Goal: Task Accomplishment & Management: Manage account settings

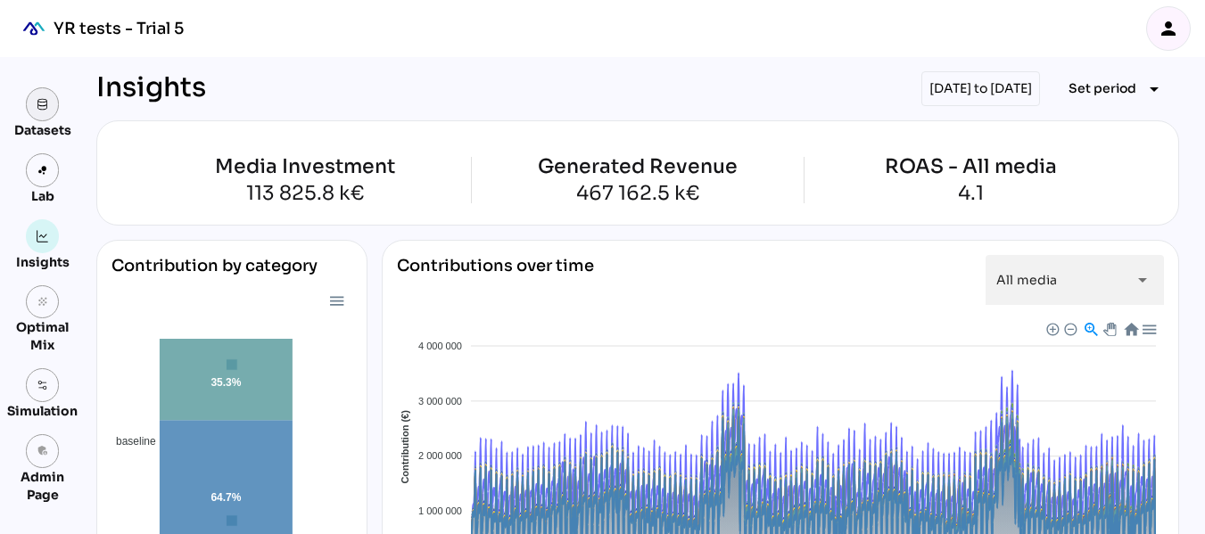
click at [46, 109] on img at bounding box center [43, 104] width 12 height 12
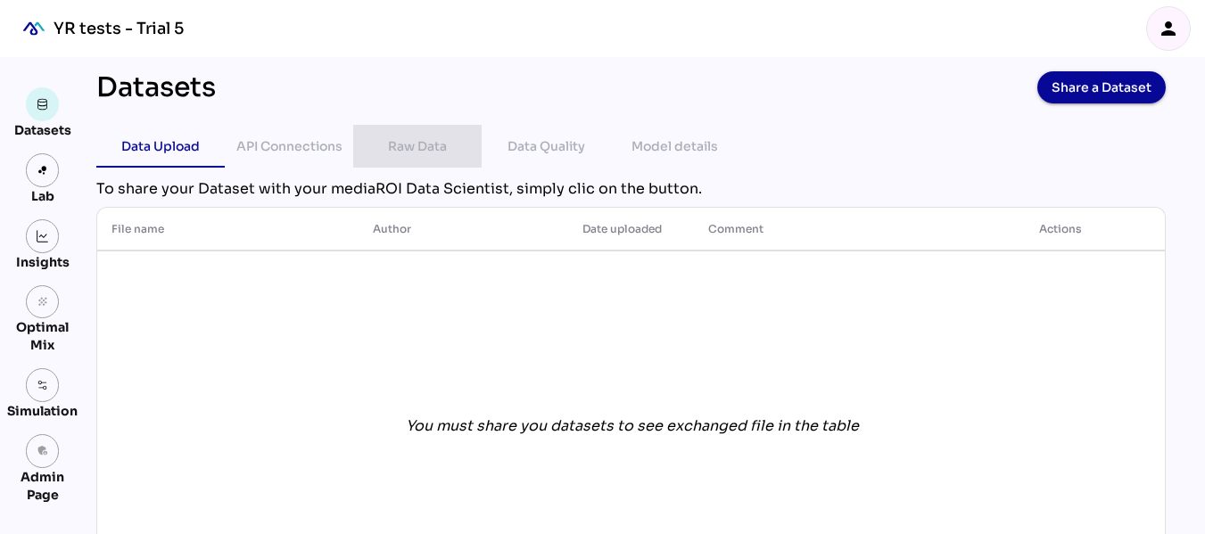
click at [429, 144] on div "Raw Data" at bounding box center [417, 146] width 59 height 21
click at [60, 236] on div "Insights" at bounding box center [42, 245] width 70 height 52
click at [48, 242] on img at bounding box center [43, 236] width 12 height 12
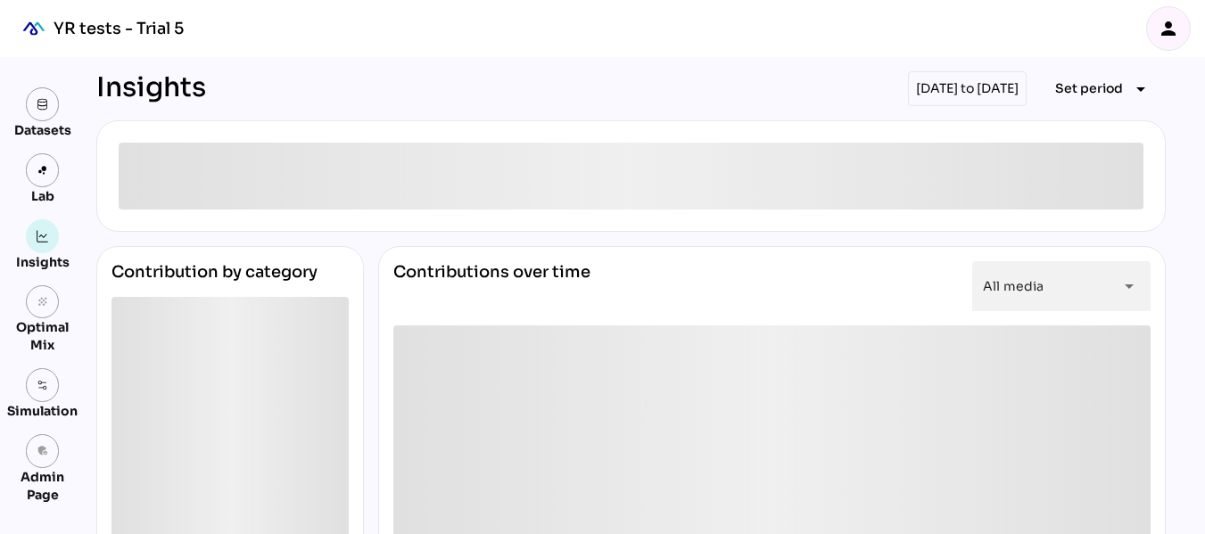
click at [1176, 24] on icon "person" at bounding box center [1168, 28] width 21 height 21
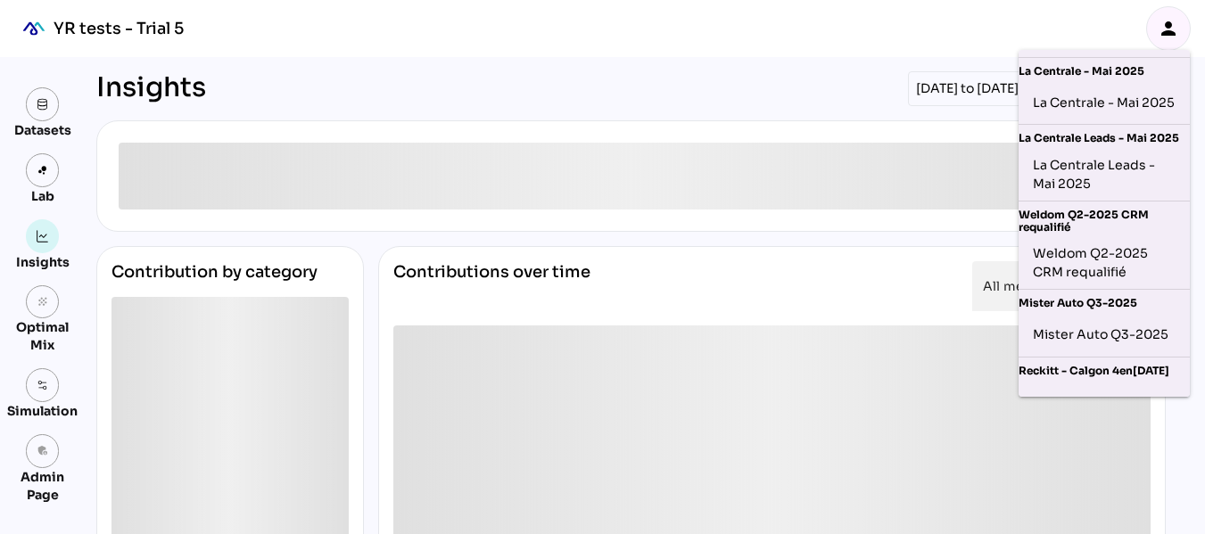
scroll to position [915, 0]
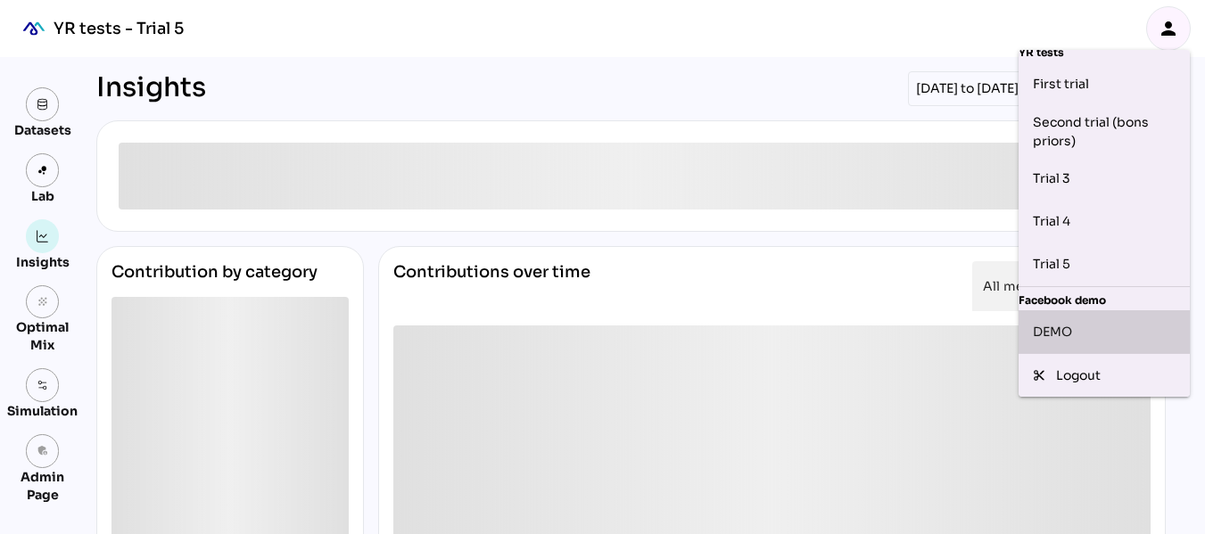
click at [1093, 319] on div "DEMO" at bounding box center [1104, 332] width 143 height 29
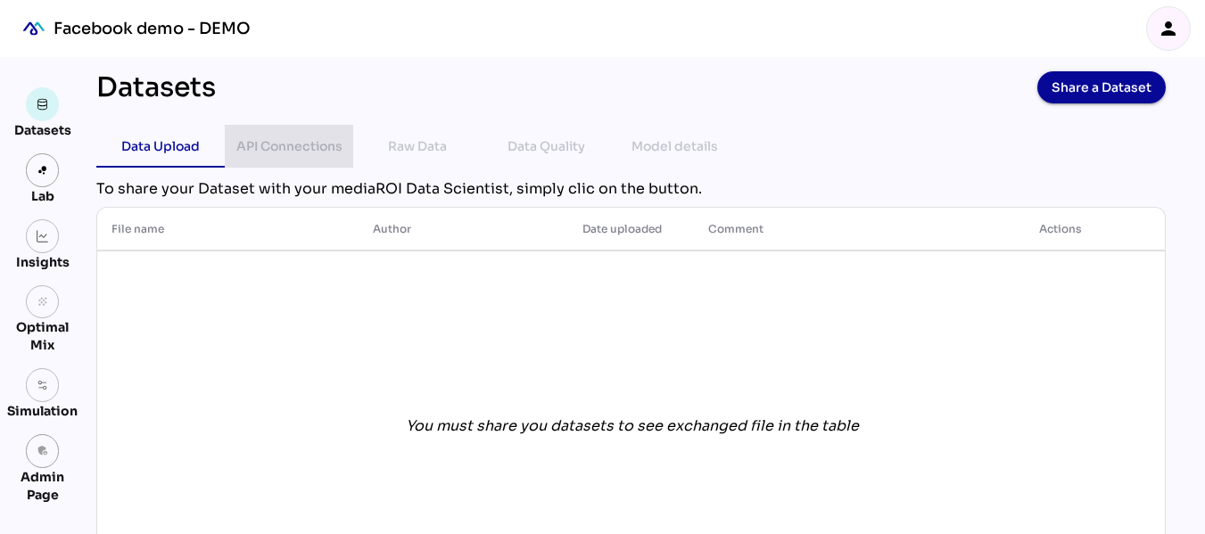
click at [316, 136] on div "API Connections" at bounding box center [289, 146] width 106 height 21
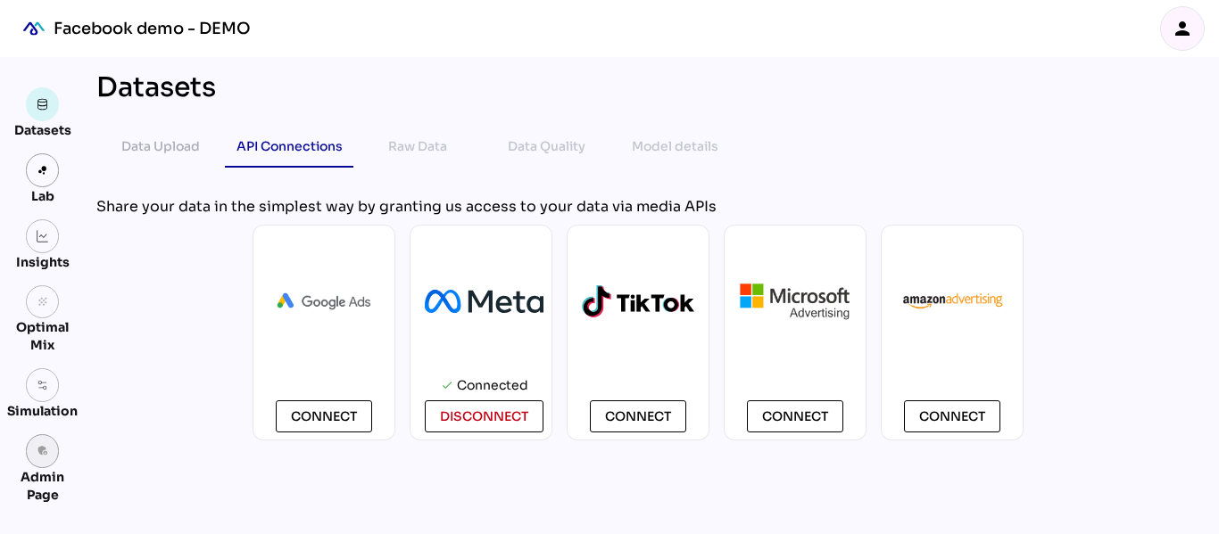
click at [46, 448] on icon "admin_panel_settings" at bounding box center [43, 451] width 12 height 12
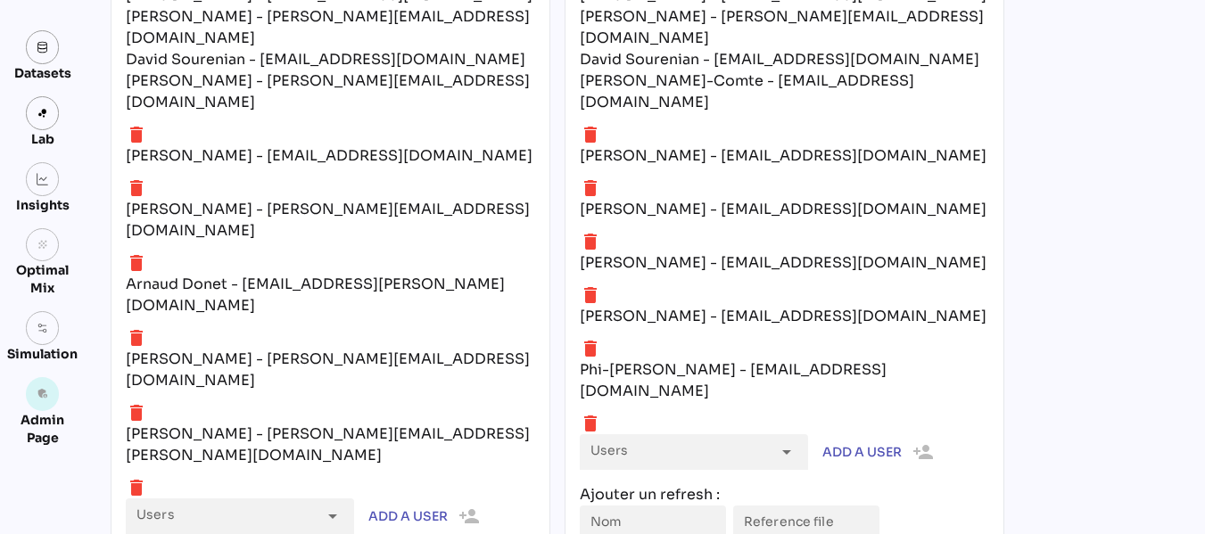
scroll to position [7421, 0]
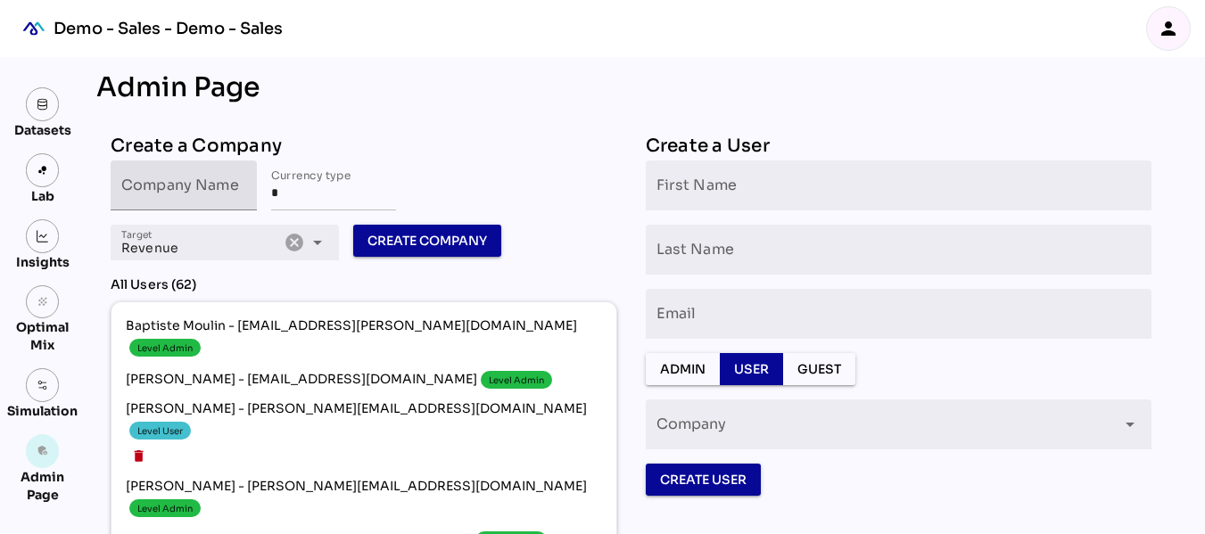
click at [224, 186] on input "Company Name" at bounding box center [183, 186] width 125 height 50
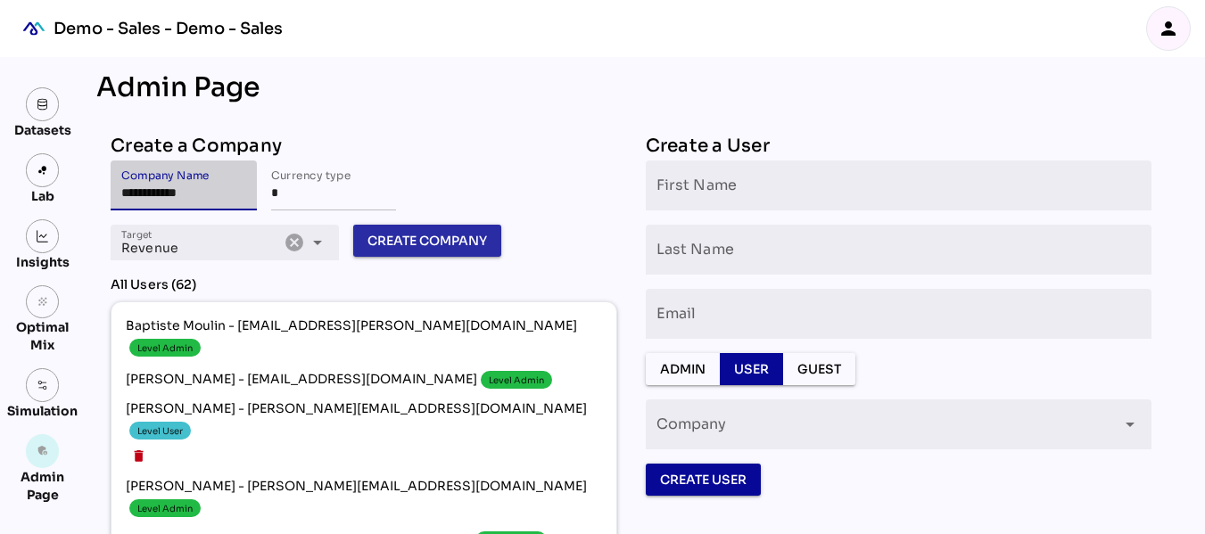
type input "**********"
click at [415, 234] on span "Create Company" at bounding box center [428, 240] width 120 height 21
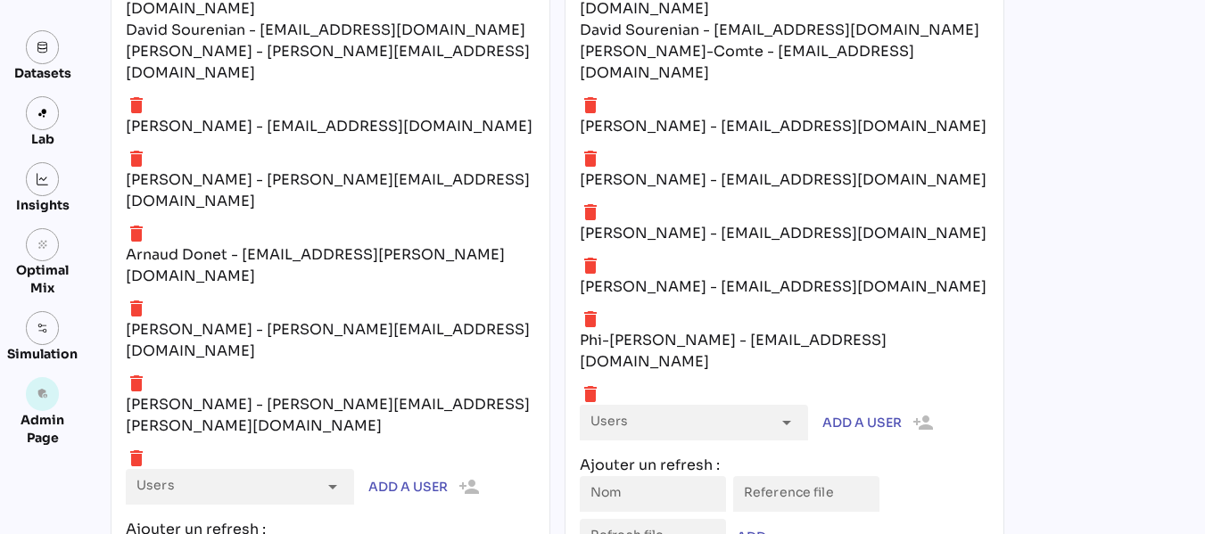
scroll to position [7448, 0]
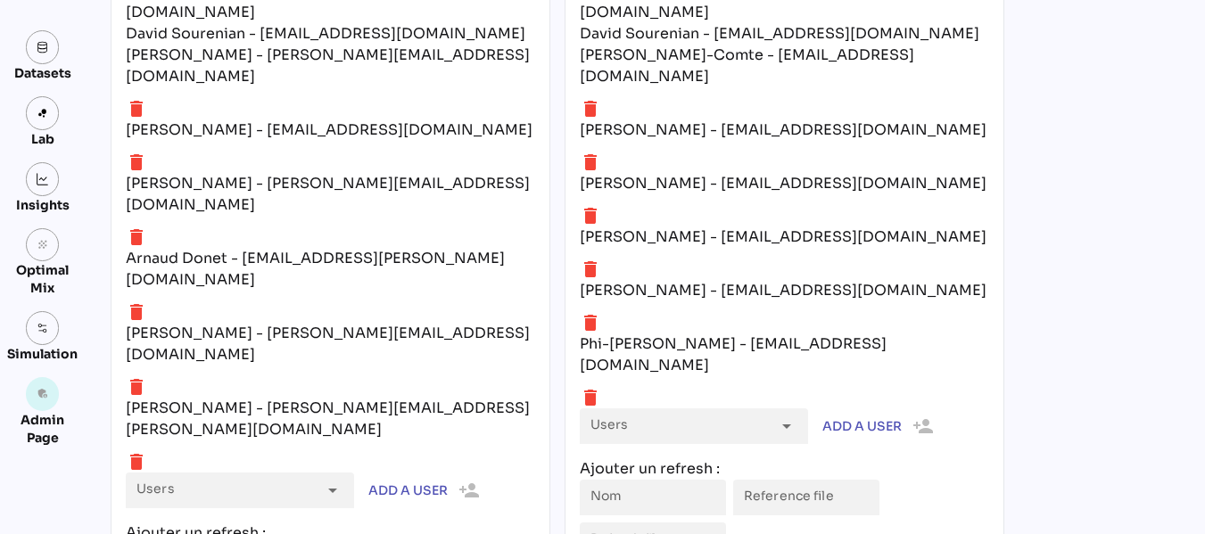
type input "****"
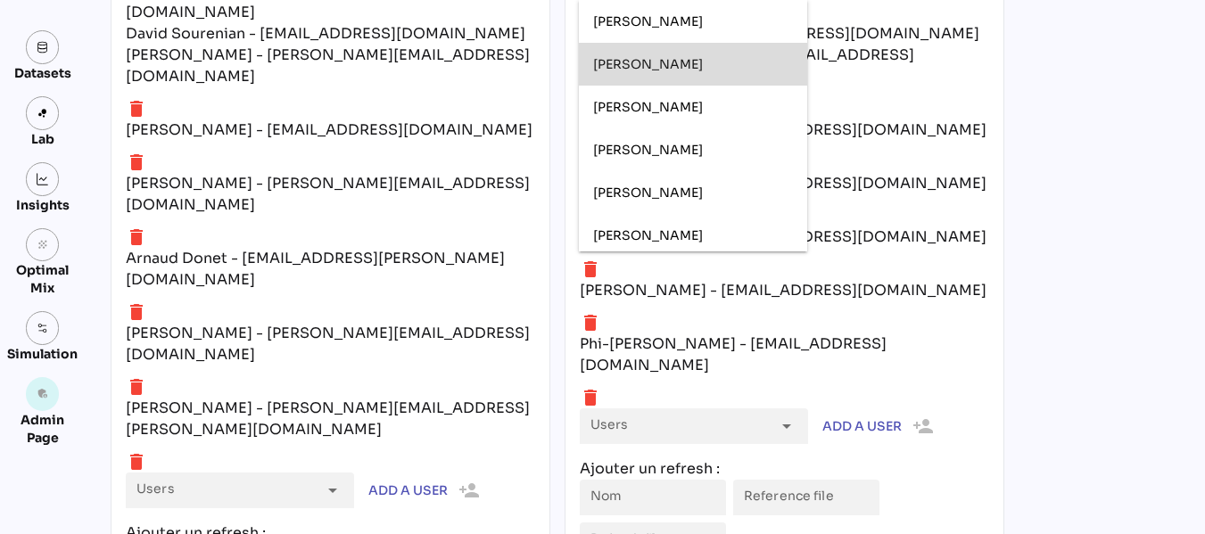
click at [693, 64] on span "Florent Bolzinger" at bounding box center [648, 64] width 110 height 16
type input "**********"
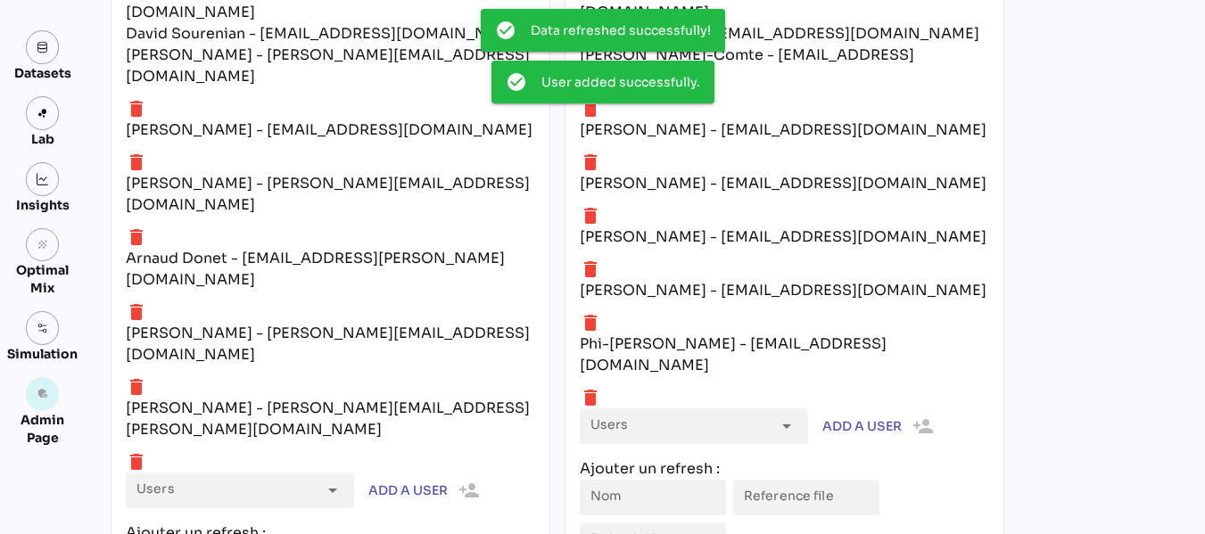
scroll to position [0, 0]
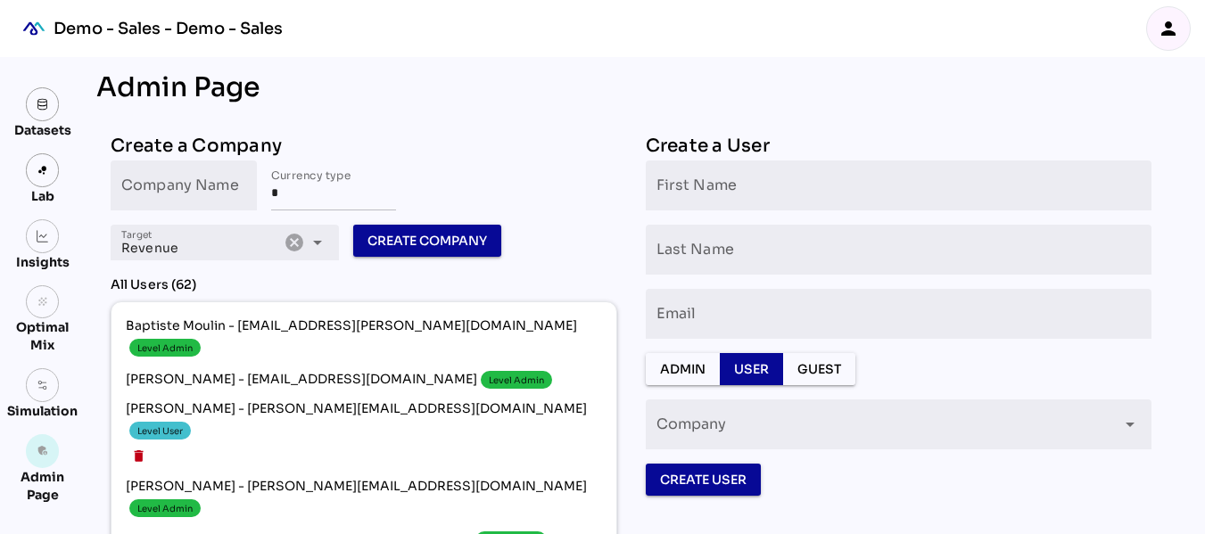
click at [1163, 42] on div "person" at bounding box center [1168, 28] width 43 height 43
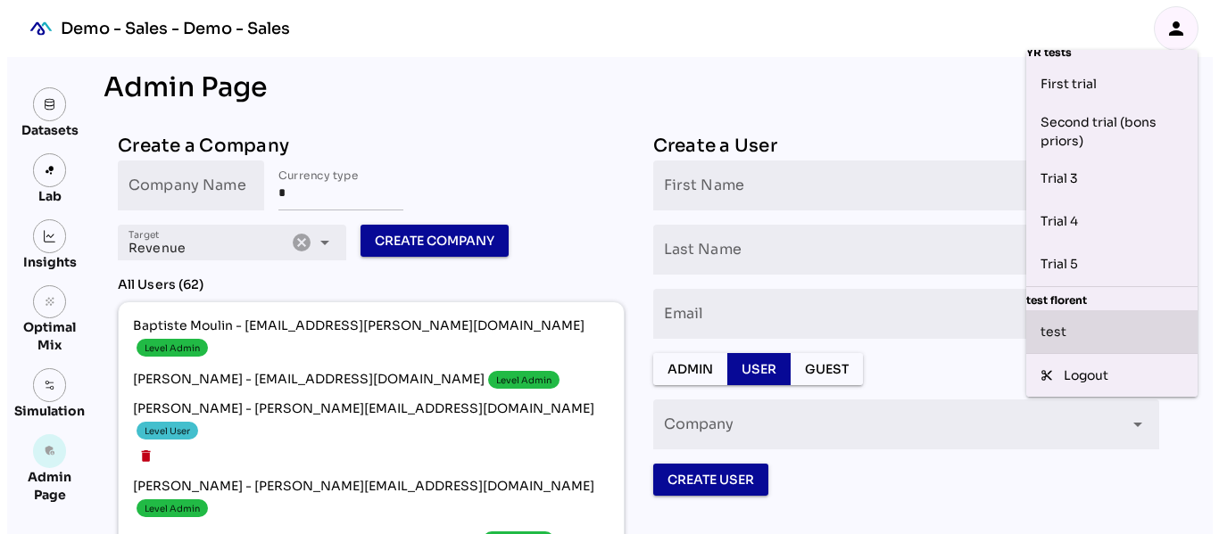
scroll to position [915, 0]
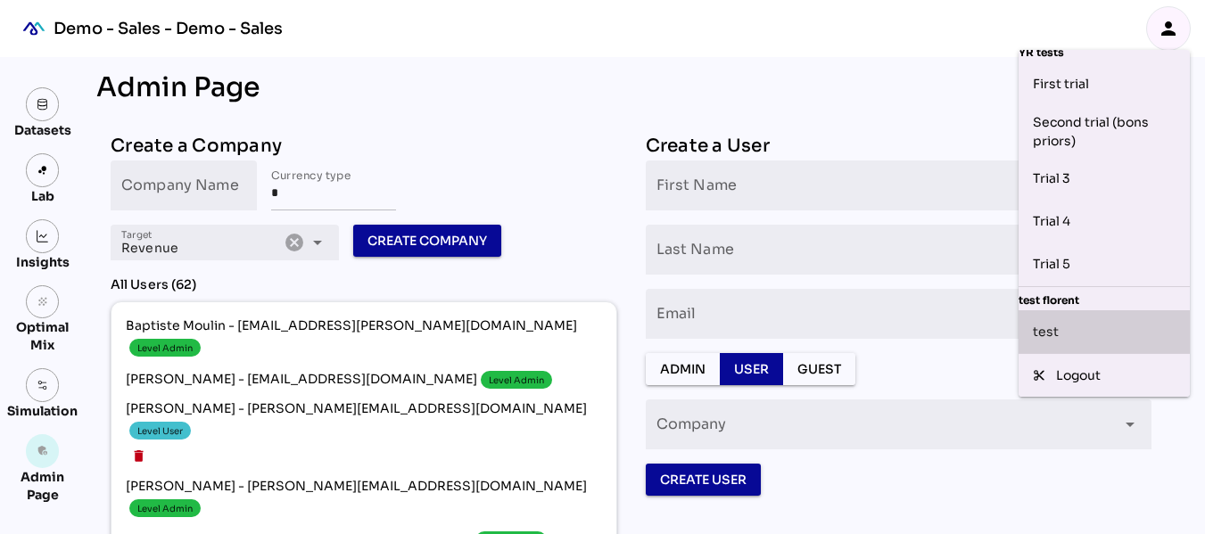
click at [1077, 318] on div "test" at bounding box center [1104, 332] width 143 height 29
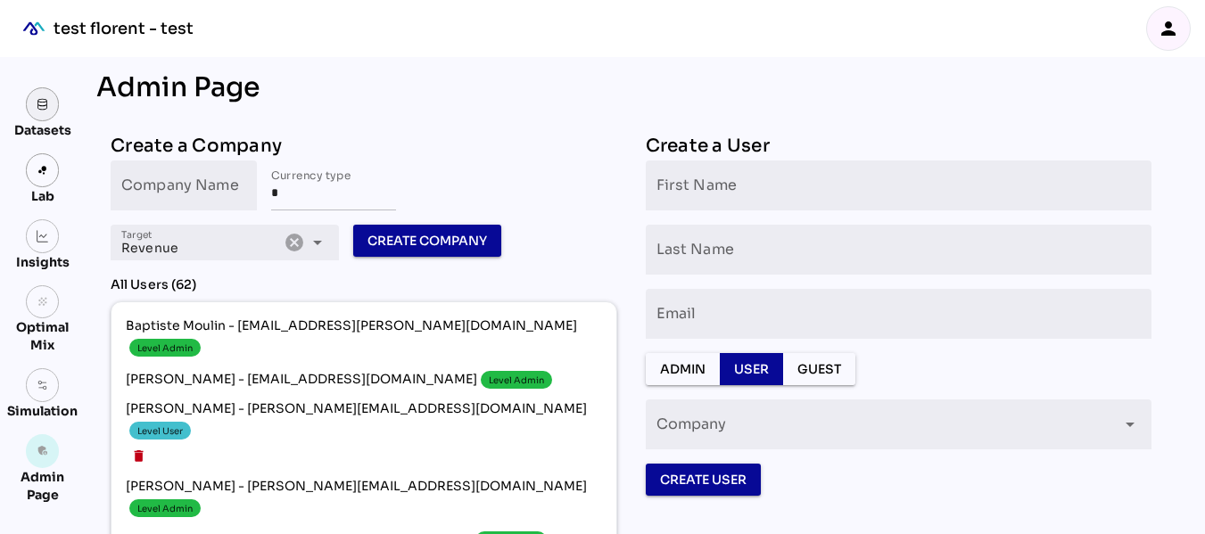
click at [40, 115] on link at bounding box center [43, 104] width 34 height 34
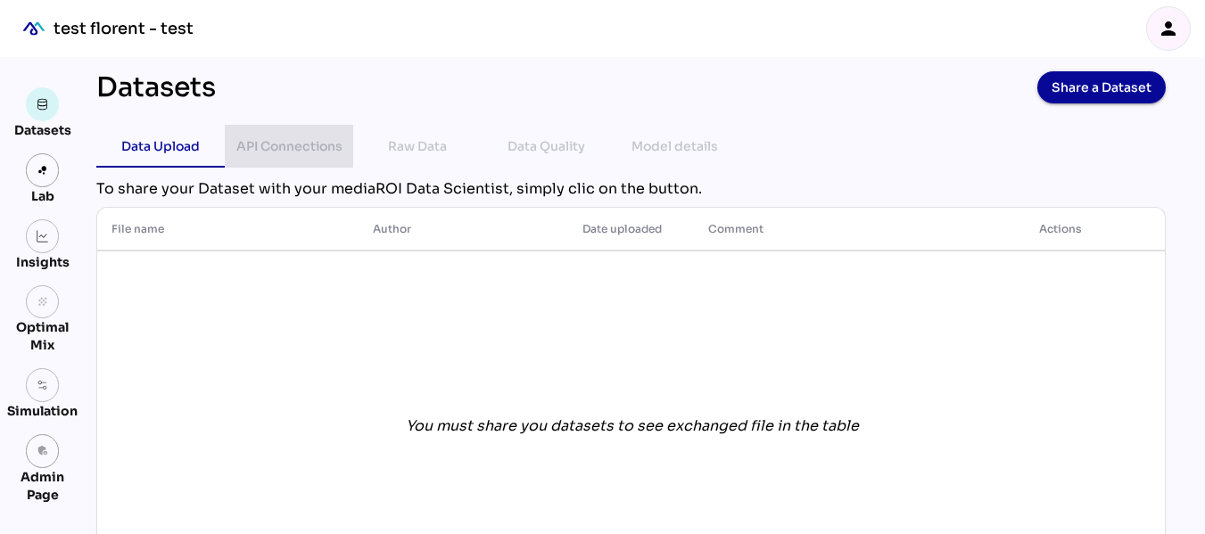
click at [329, 147] on div "API Connections" at bounding box center [289, 146] width 106 height 21
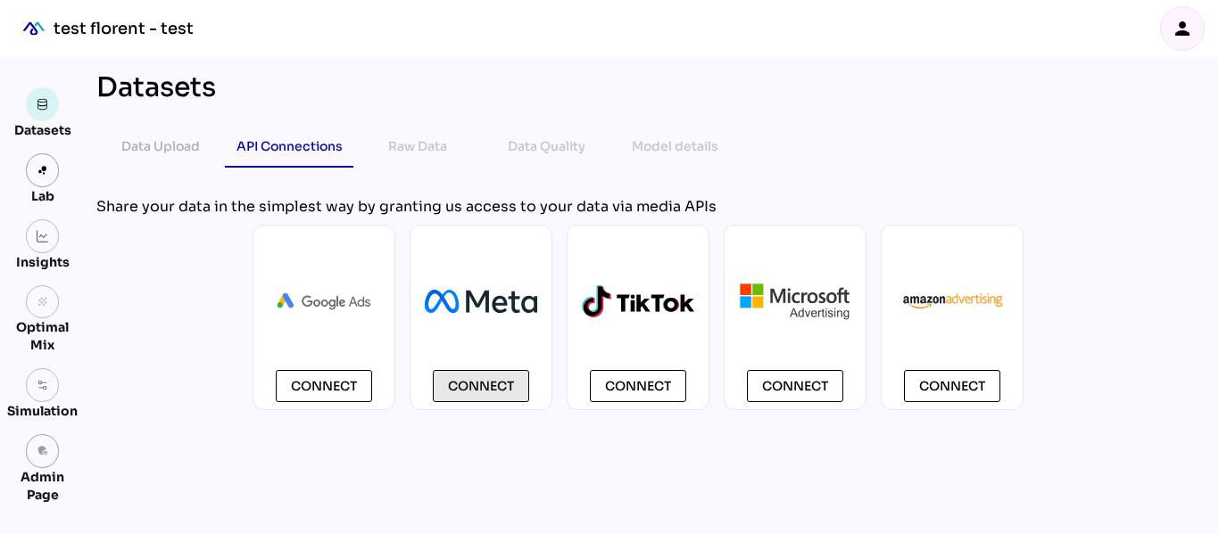
click at [496, 377] on span "Connect" at bounding box center [481, 386] width 66 height 21
